Goal: Transaction & Acquisition: Purchase product/service

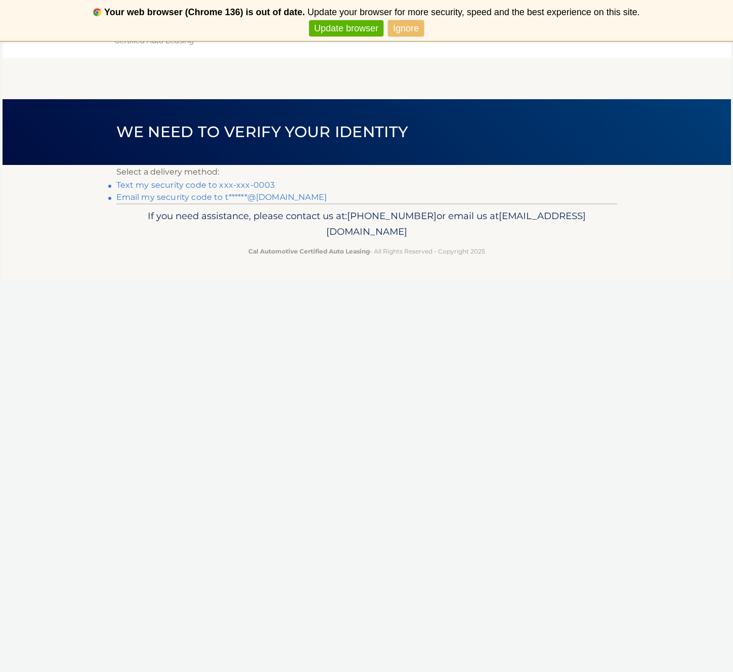
click at [213, 186] on link "Text my security code to xxx-xxx-0003" at bounding box center [195, 185] width 159 height 10
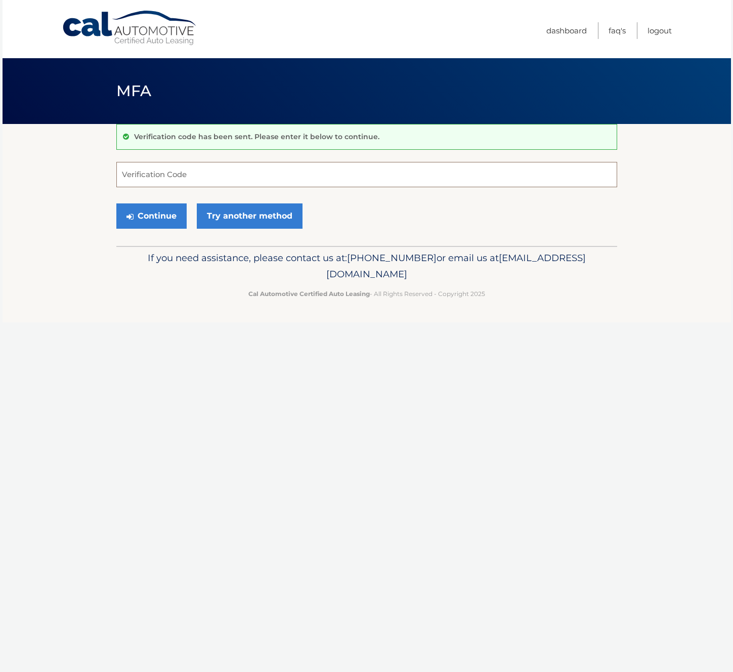
click at [217, 175] on input "Verification Code" at bounding box center [366, 174] width 501 height 25
type input "842533"
click at [116, 203] on button "Continue" at bounding box center [151, 215] width 70 height 25
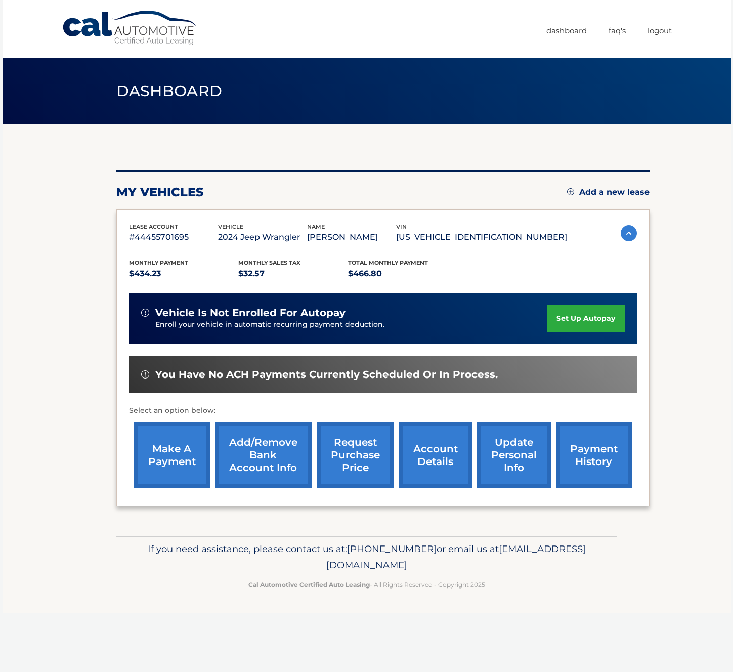
click at [155, 467] on link "make a payment" at bounding box center [172, 455] width 76 height 66
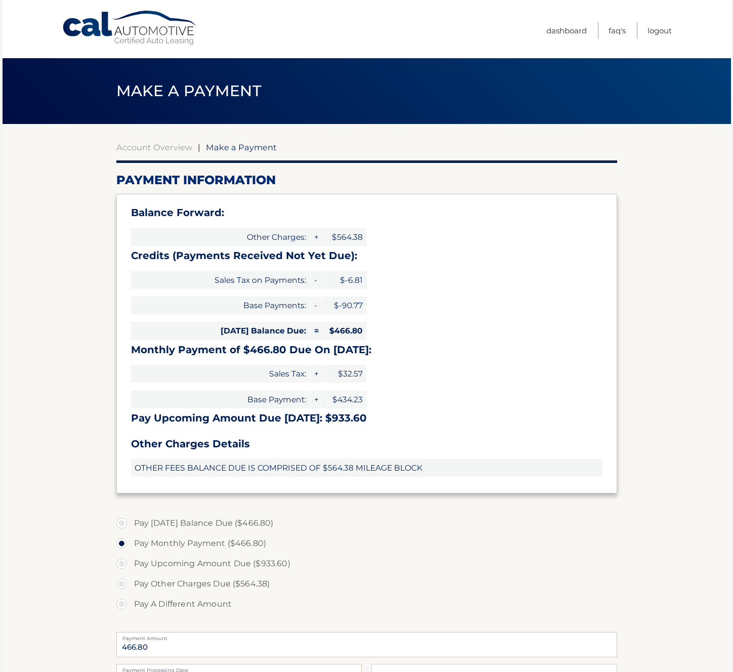
select select "M2QxODI4YTctMDJhNy00YTRlLThkZDEtNmU0NzY4MDUyY2Qz"
click at [122, 524] on label "Pay Today's Balance Due ($466.80)" at bounding box center [366, 523] width 501 height 20
click at [122, 524] on input "Pay Today's Balance Due ($466.80)" at bounding box center [125, 521] width 10 height 16
radio input "true"
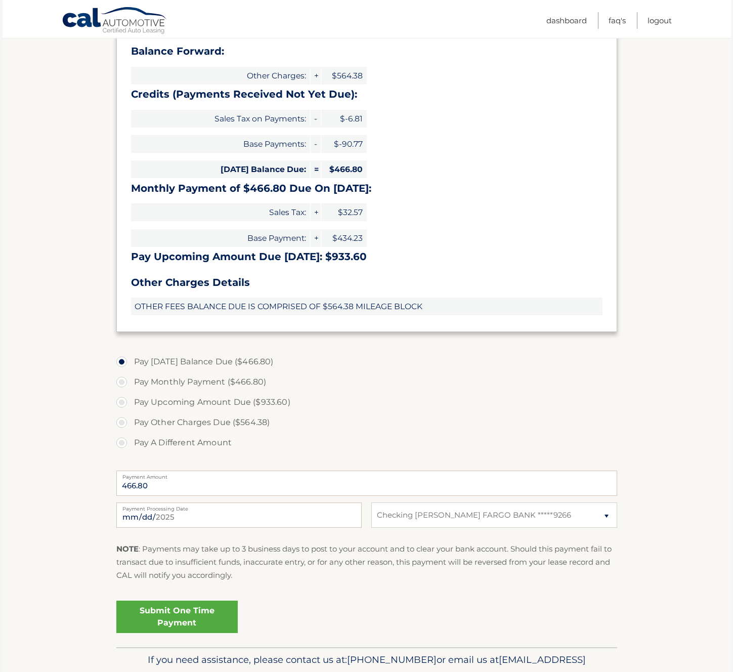
scroll to position [166, 0]
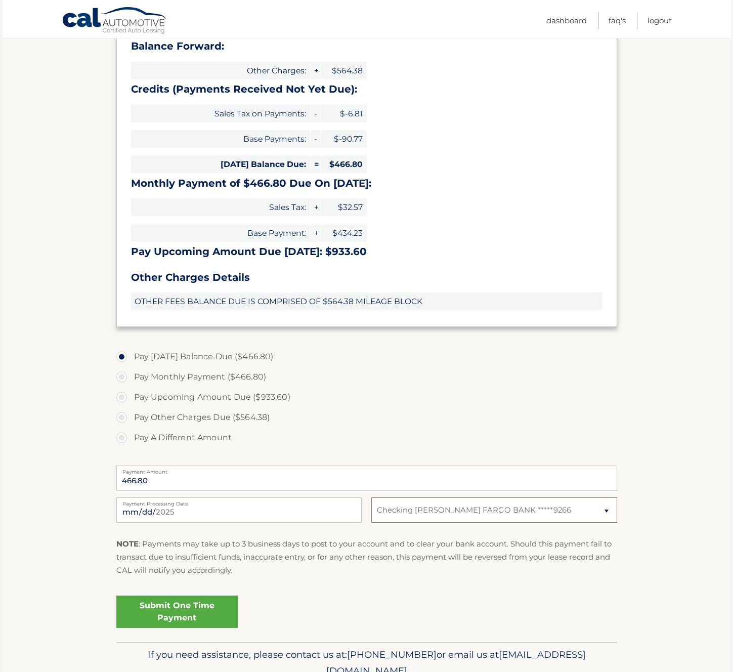
click at [474, 509] on select "Select Bank Account Checking WELLS FARGO BANK *****9266" at bounding box center [493, 509] width 245 height 25
click at [453, 506] on select "Select Bank Account Checking WELLS FARGO BANK *****9266" at bounding box center [493, 509] width 245 height 25
click at [187, 614] on link "Submit One Time Payment" at bounding box center [176, 611] width 121 height 32
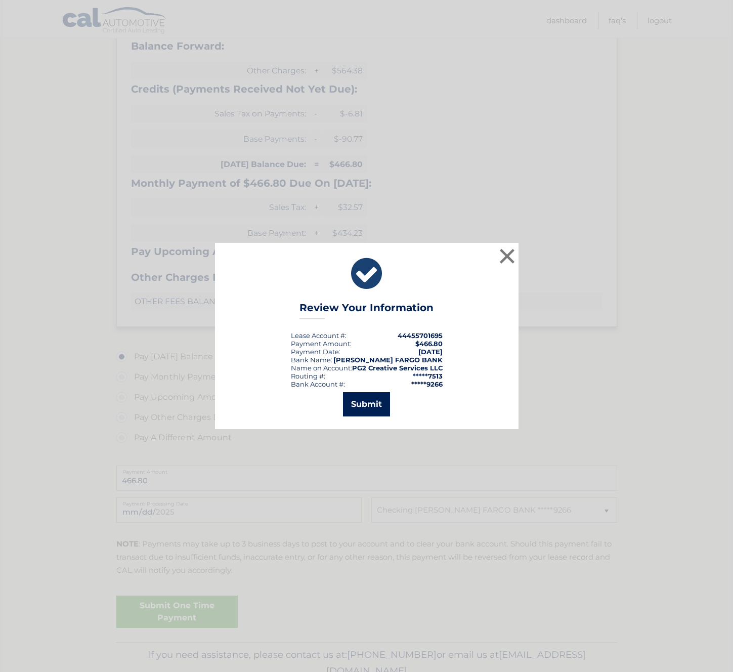
click at [361, 399] on button "Submit" at bounding box center [366, 404] width 47 height 24
